Goal: Transaction & Acquisition: Book appointment/travel/reservation

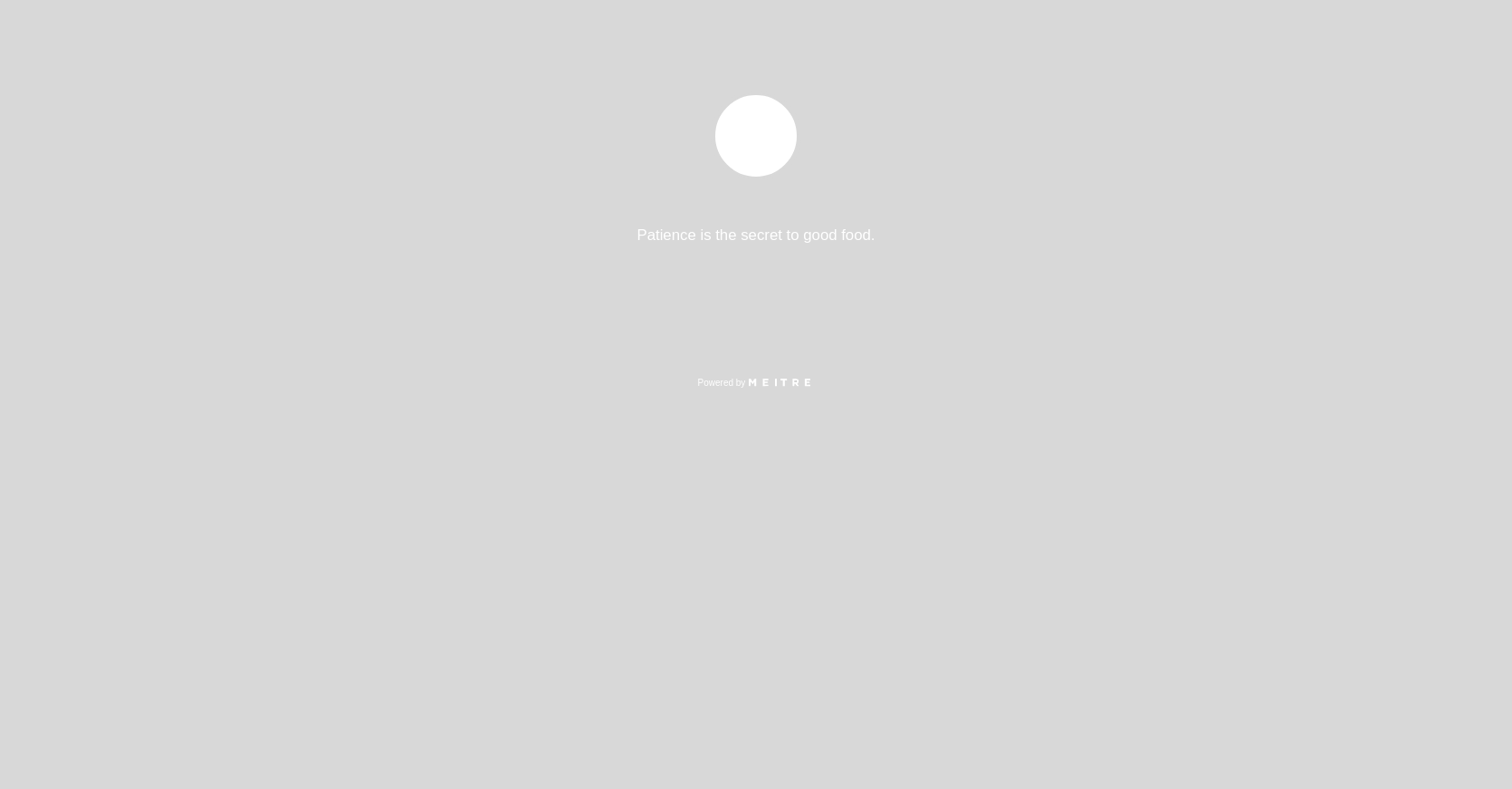
select select "pt"
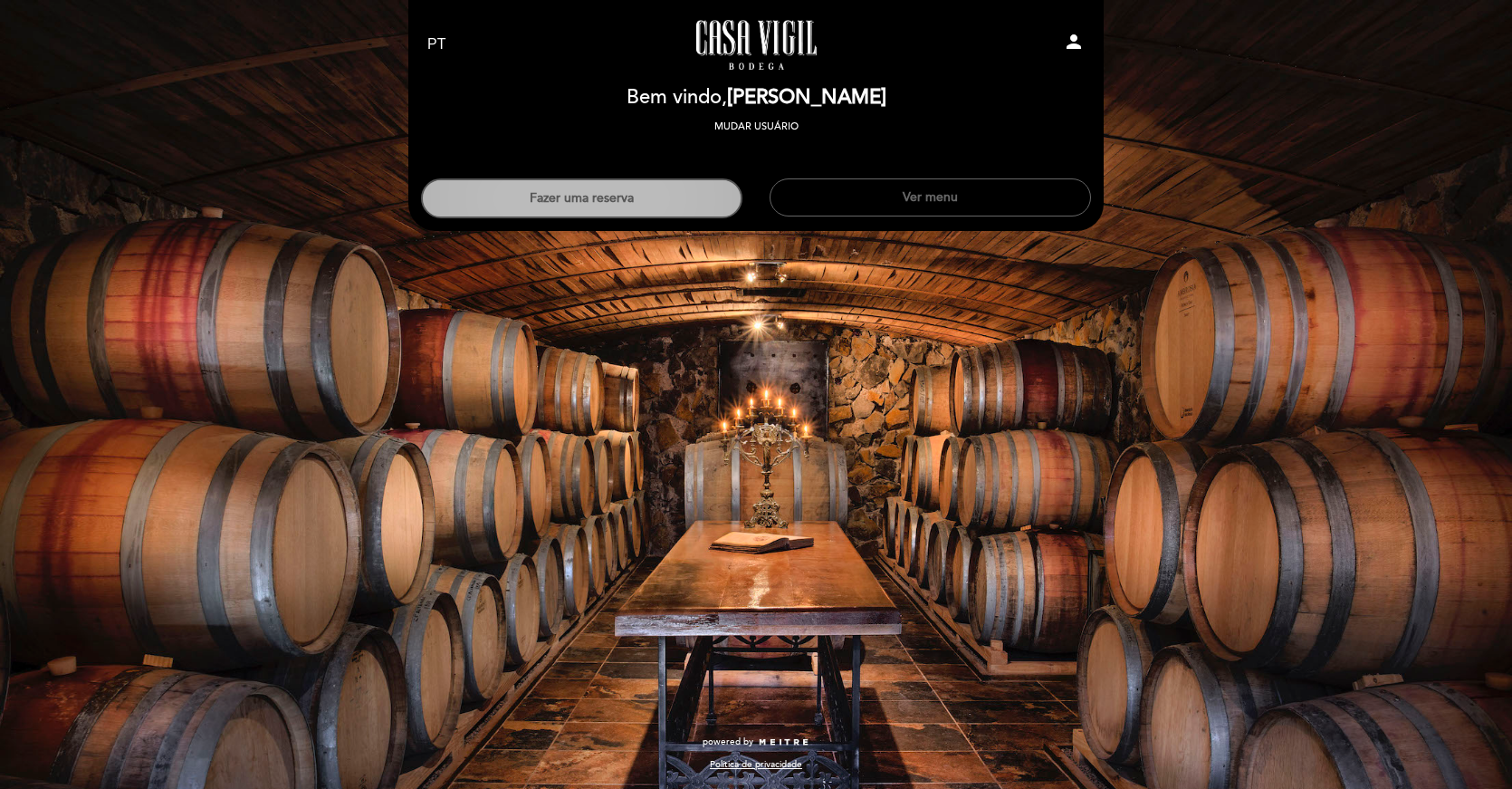
click at [646, 192] on button "Fazer uma reserva" at bounding box center [581, 199] width 321 height 40
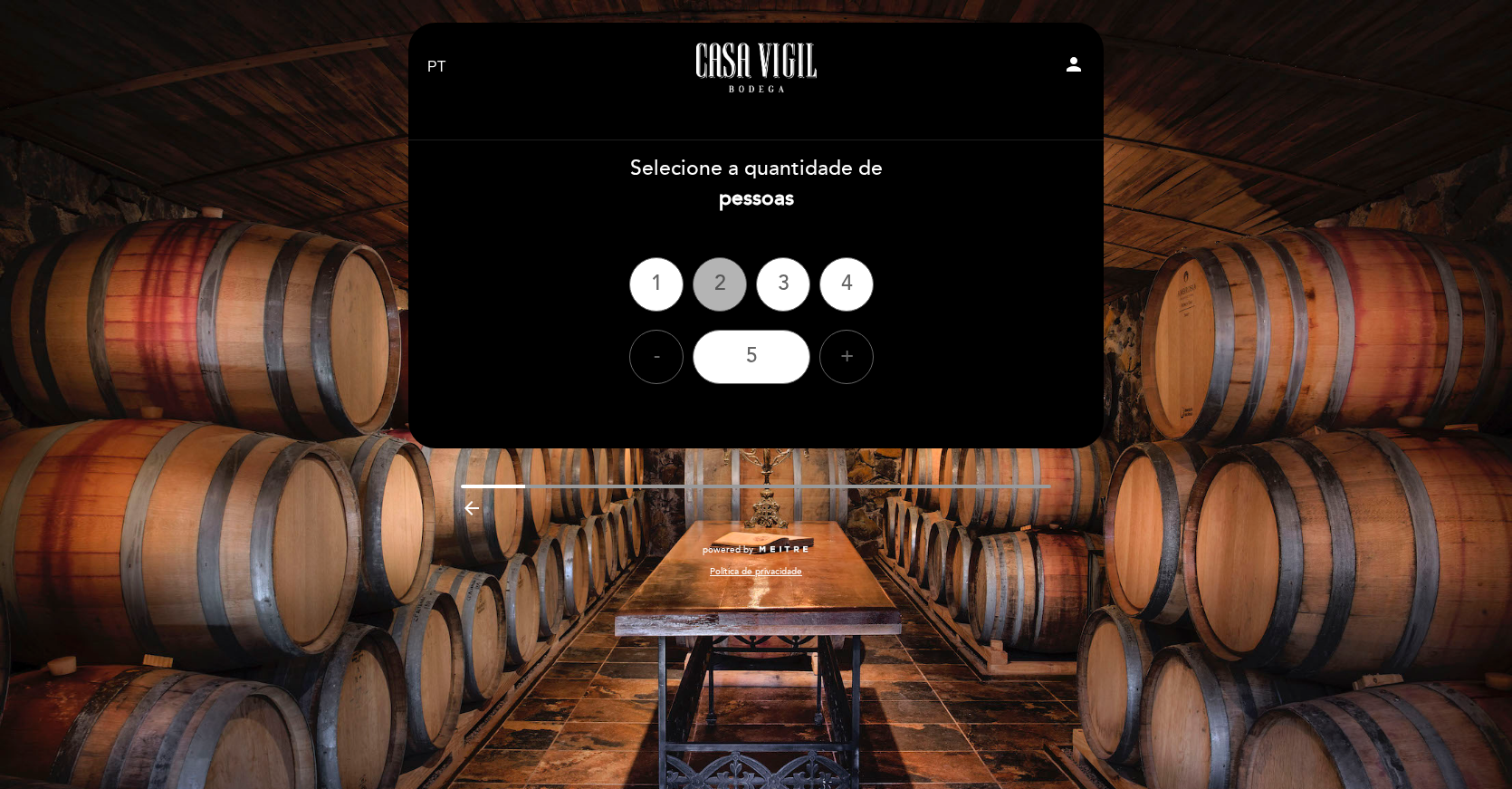
click at [724, 284] on div "2" at bounding box center [720, 284] width 55 height 55
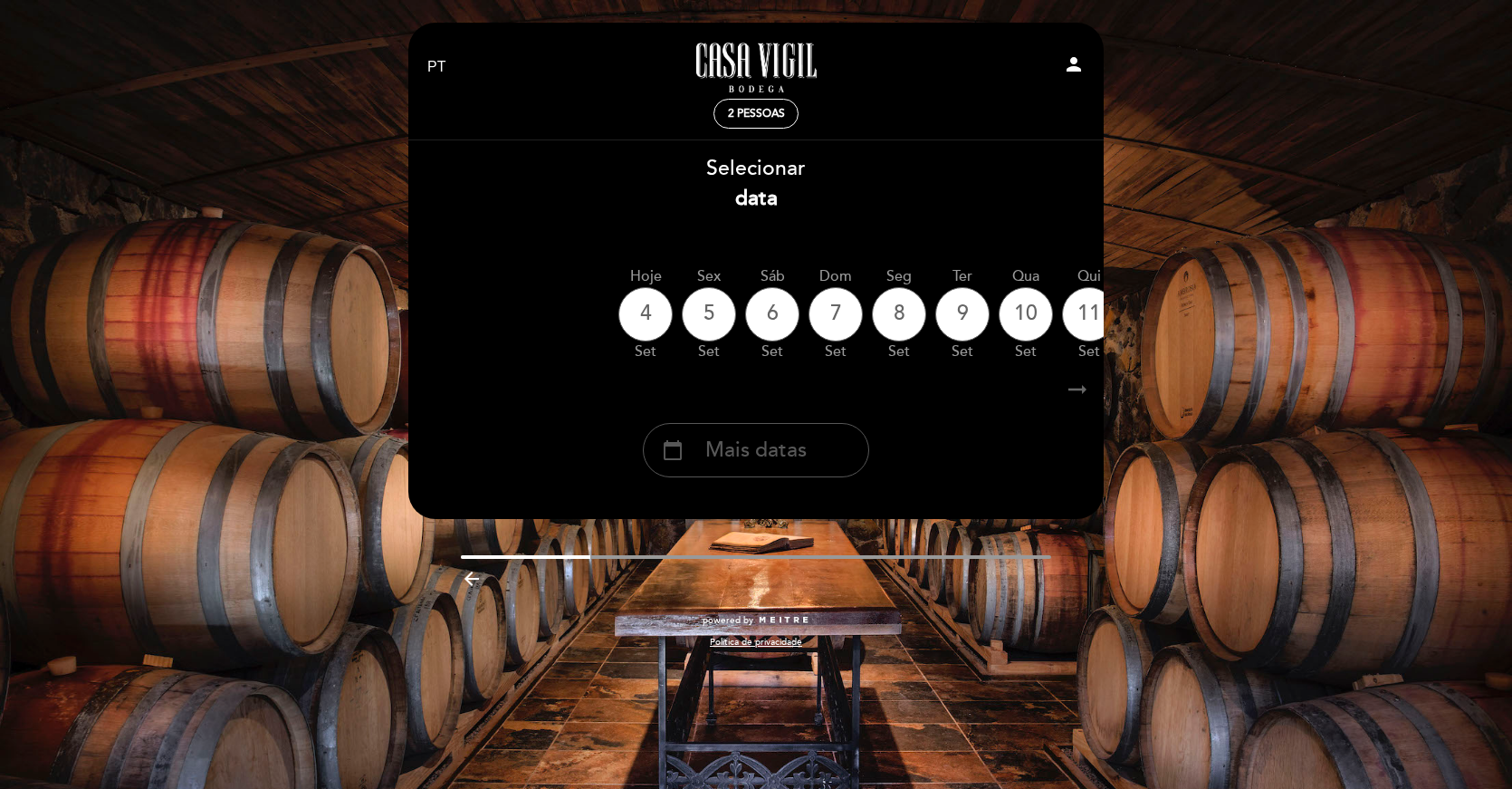
click at [738, 450] on span "Mais datas" at bounding box center [756, 450] width 102 height 30
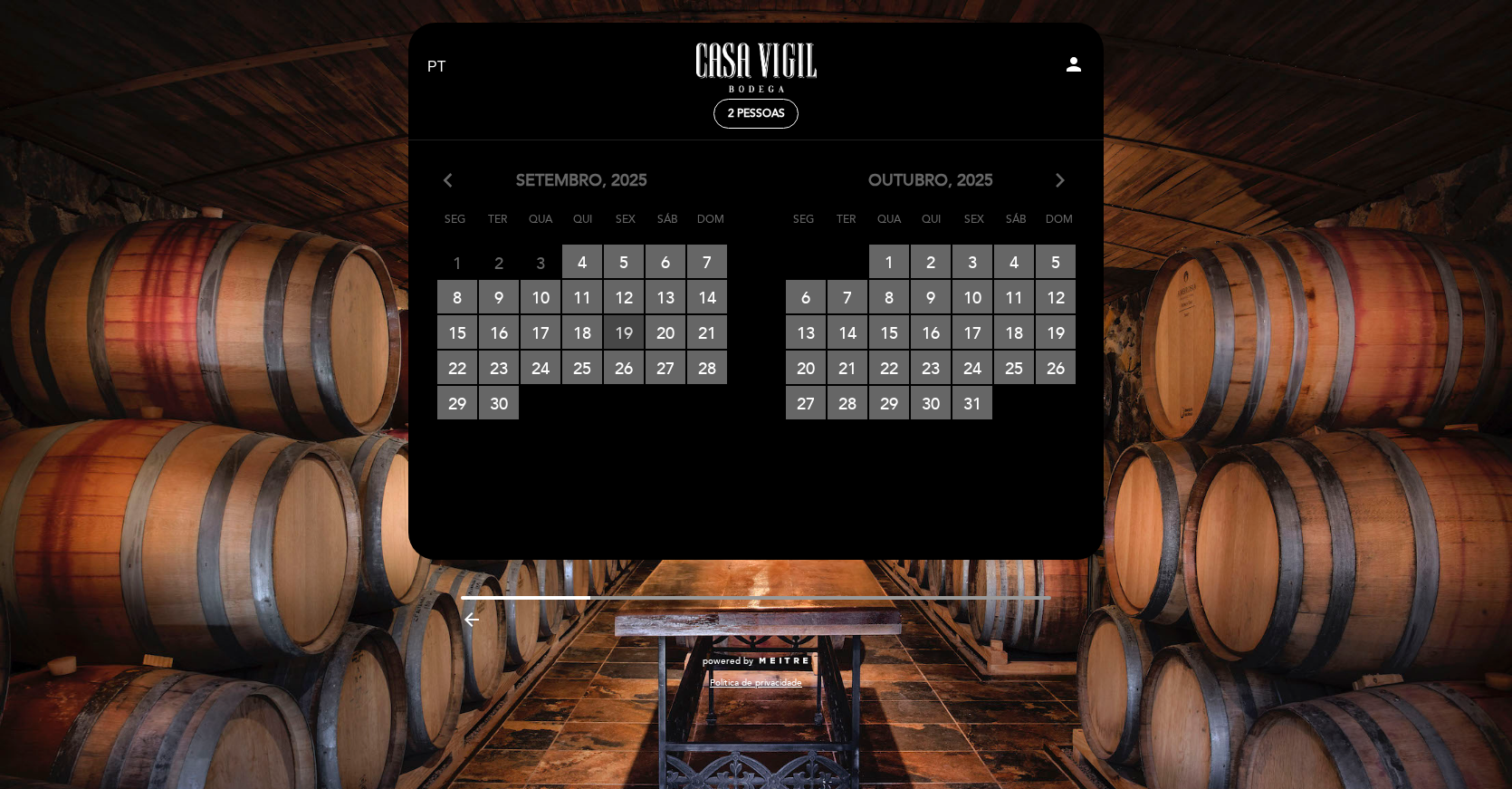
click at [628, 338] on span "19 RESERVAS DISPONÍVEIS" at bounding box center [624, 331] width 40 height 34
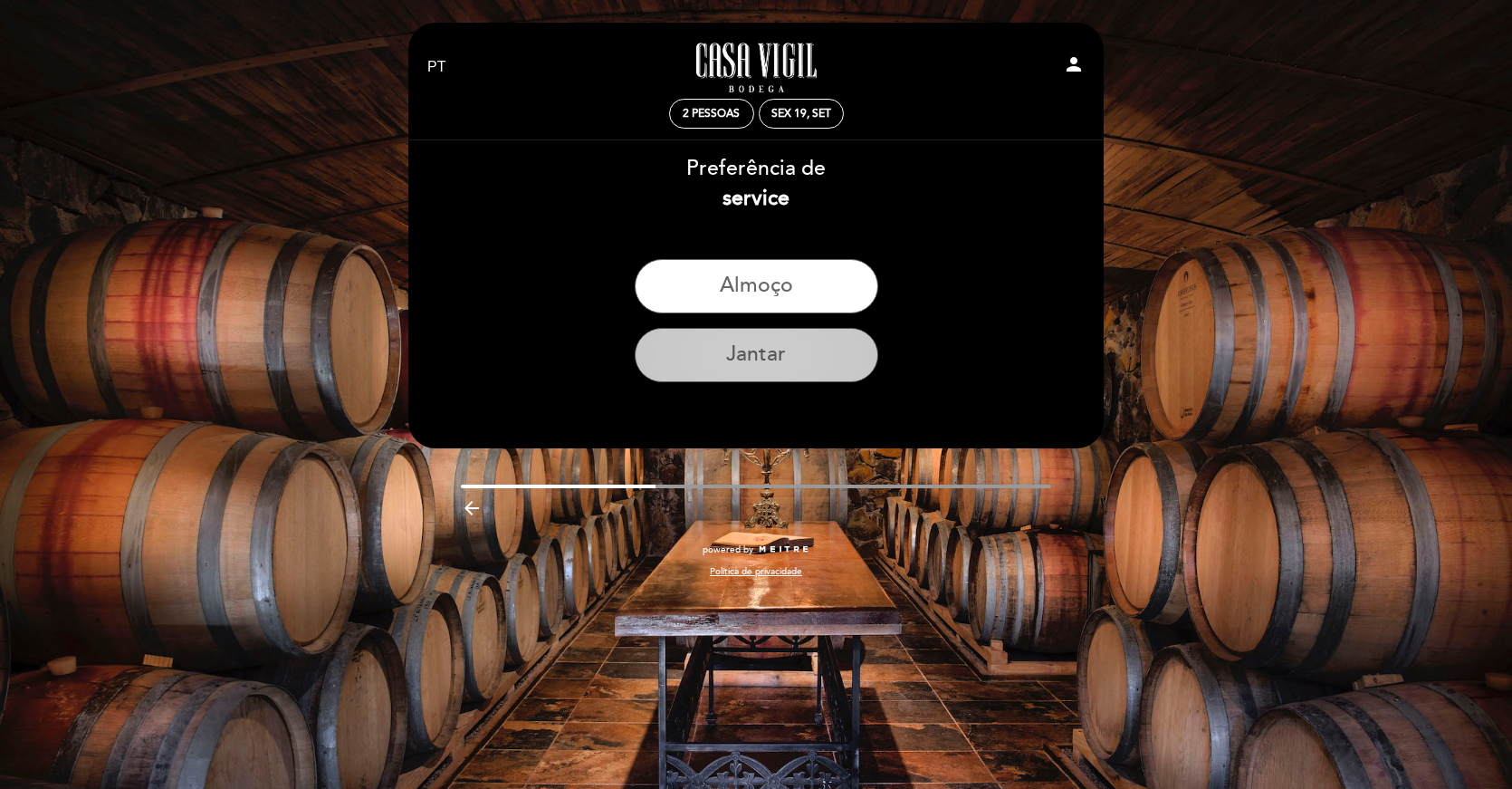
click at [727, 369] on button "Jantar" at bounding box center [756, 355] width 244 height 55
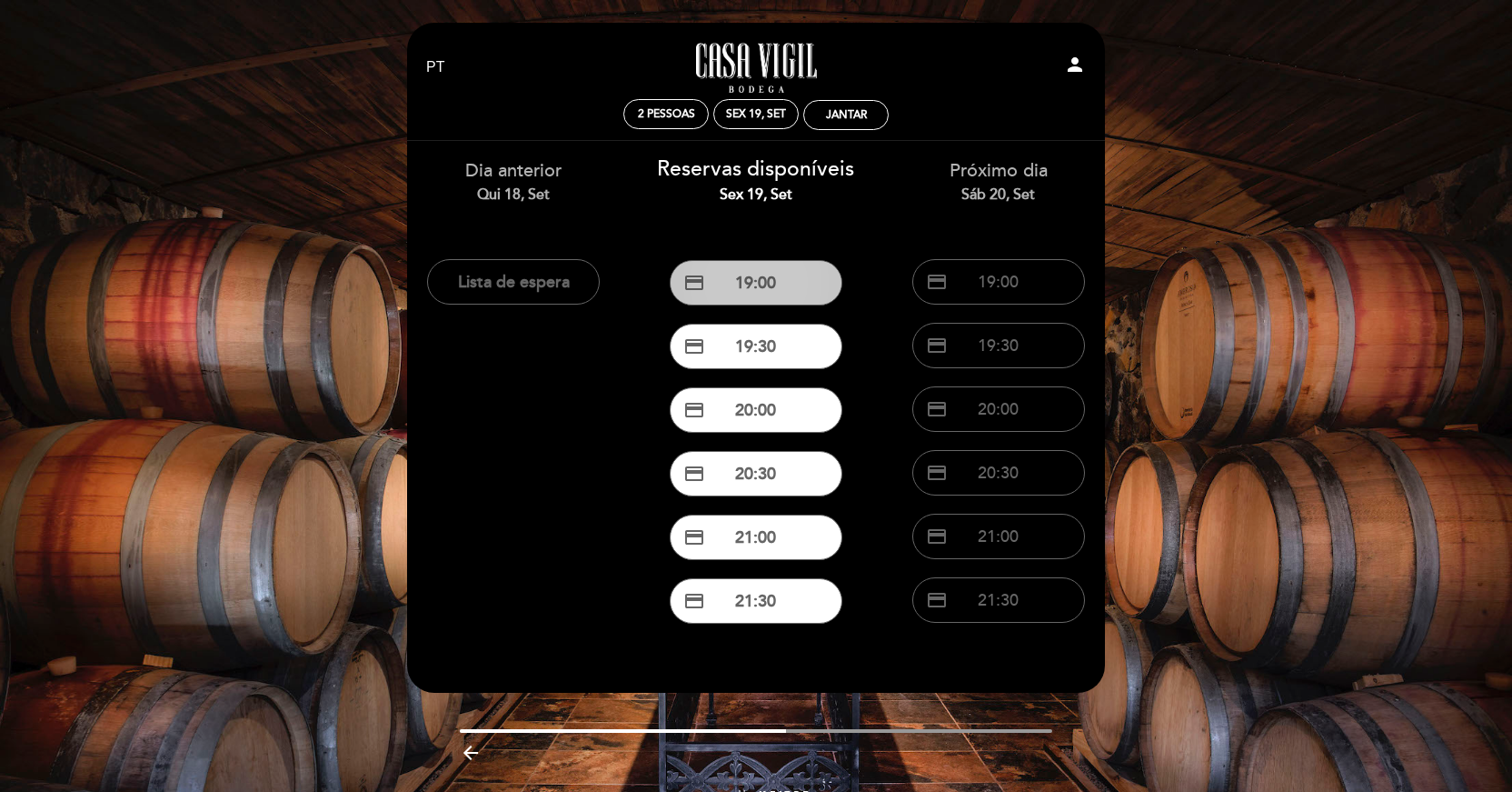
click at [773, 283] on button "credit_card 19:00" at bounding box center [755, 282] width 172 height 45
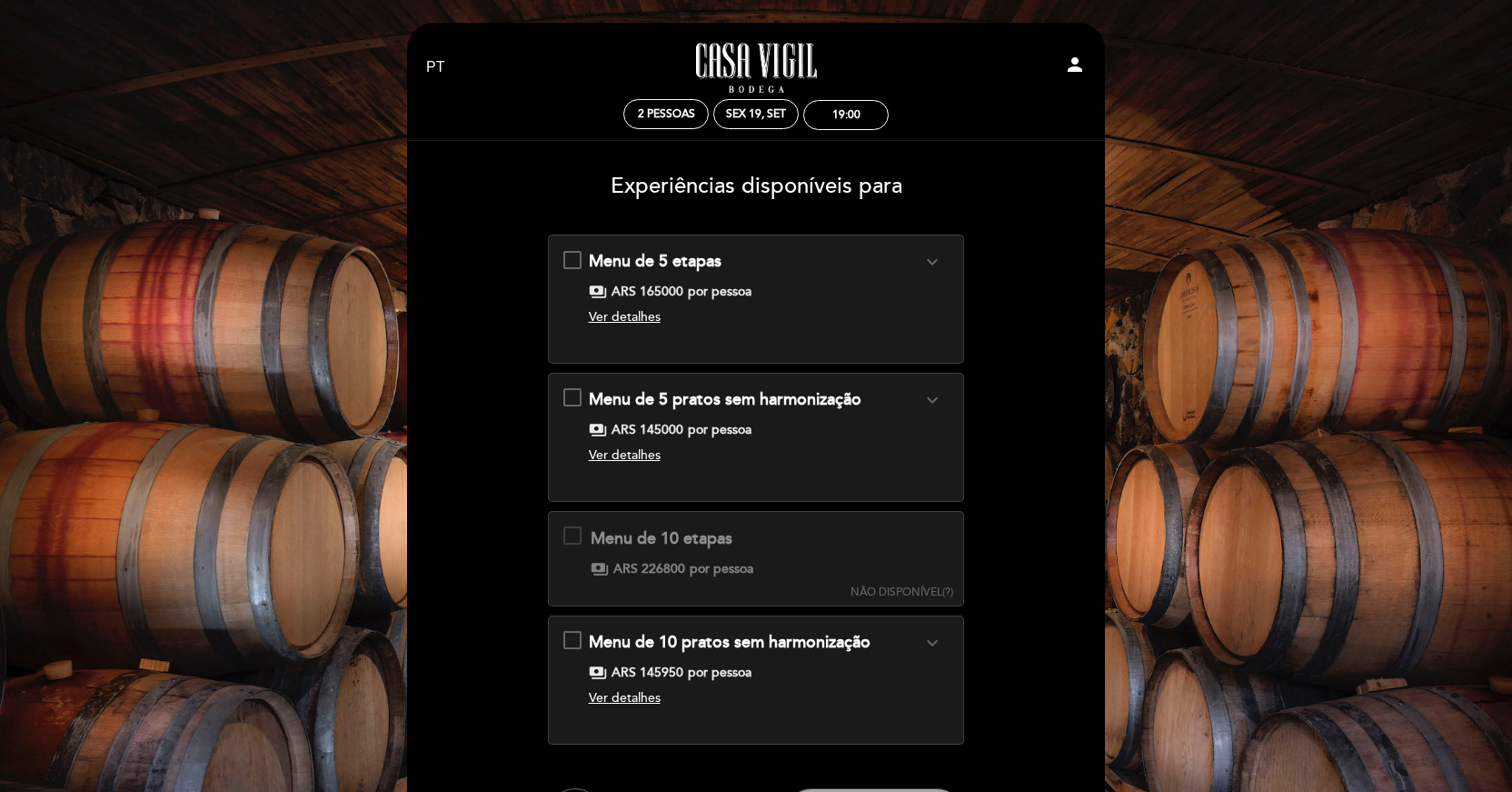
click at [578, 264] on div "Menu de 5 etapas expand_more Clique aqui para ver o menu payments ARS 165000 po…" at bounding box center [756, 291] width 386 height 84
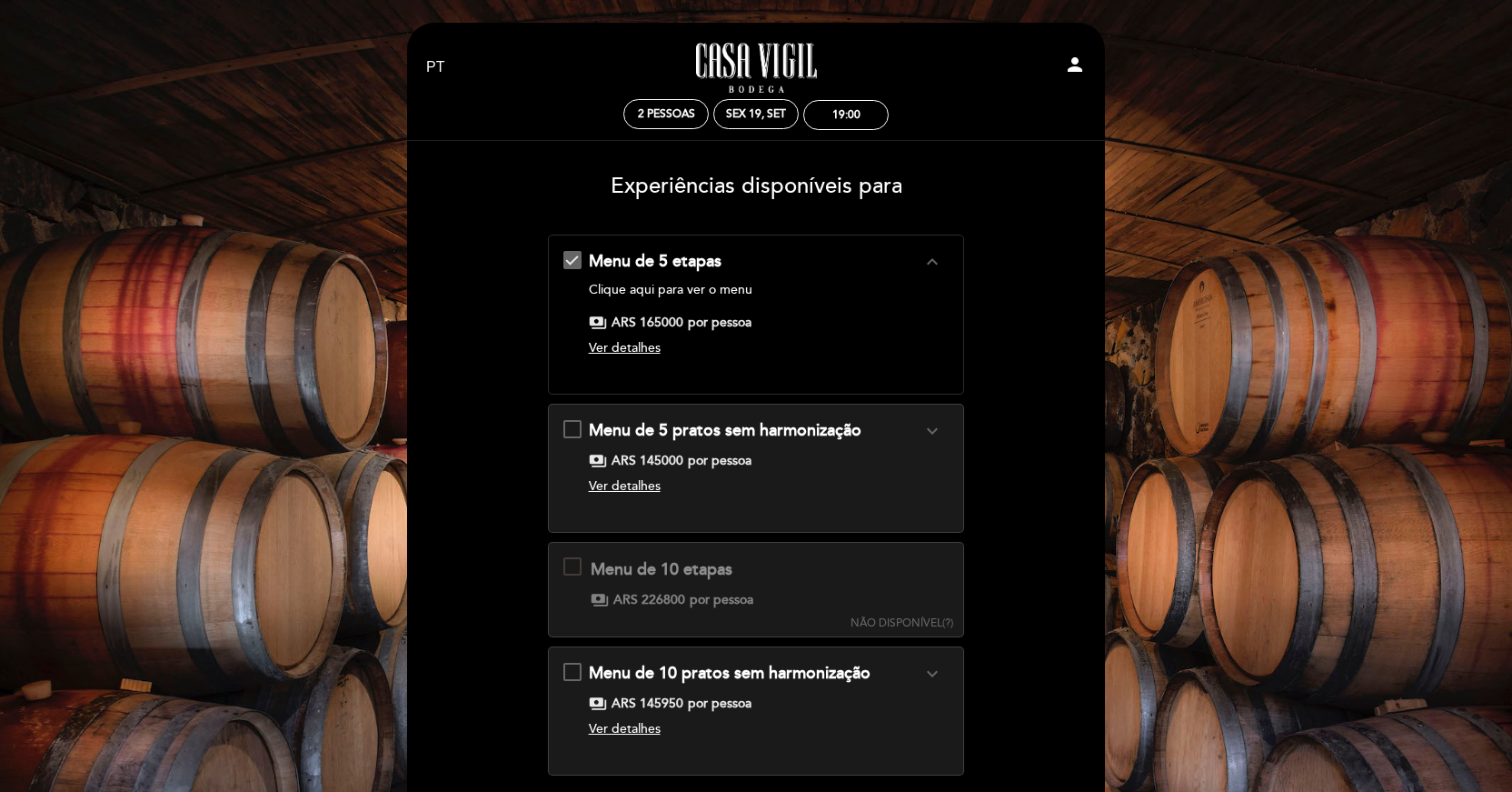
click at [650, 348] on span "Ver detalhes" at bounding box center [624, 348] width 72 height 15
